Goal: Communication & Community: Answer question/provide support

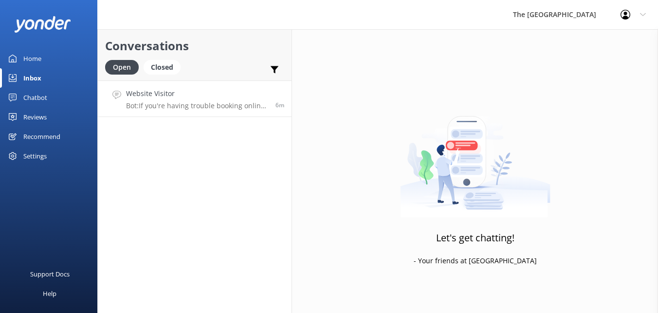
click at [181, 89] on h4 "Website Visitor" at bounding box center [197, 93] width 142 height 11
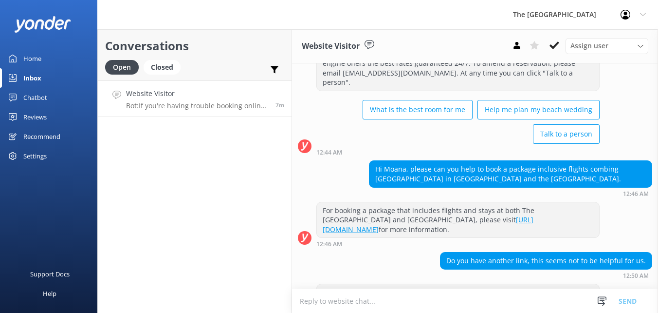
scroll to position [99, 0]
